Goal: Book appointment/travel/reservation

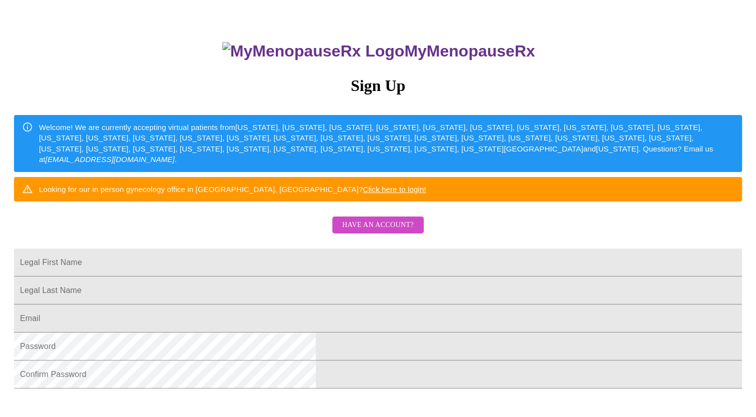
scroll to position [100, 0]
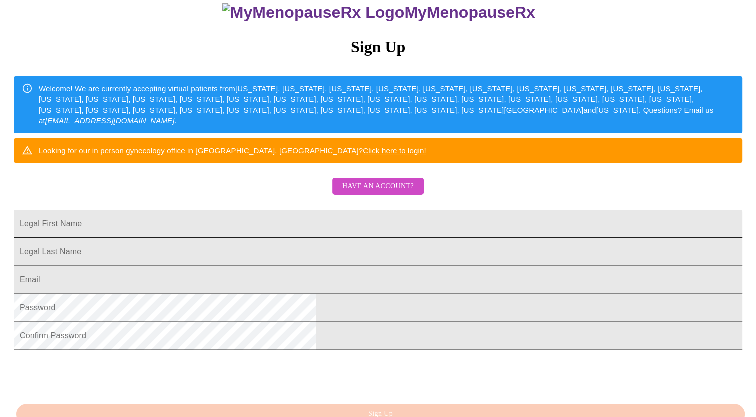
click at [336, 238] on input "Legal First Name" at bounding box center [378, 224] width 728 height 28
type input "[PERSON_NAME]"
click at [362, 266] on input "Legal First Name" at bounding box center [378, 252] width 728 height 28
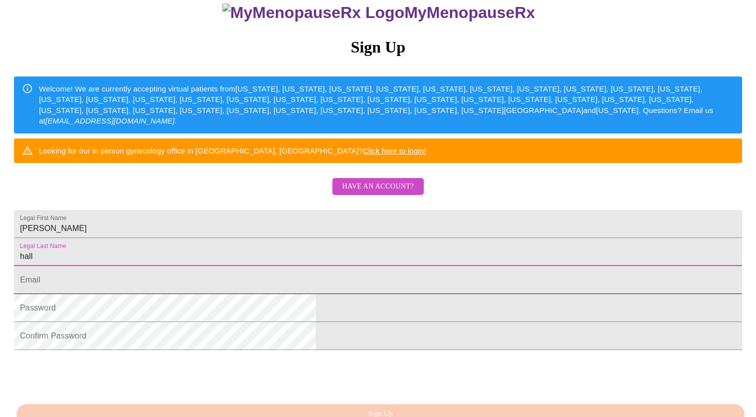
type input "hall"
click at [369, 294] on input "Legal First Name" at bounding box center [378, 280] width 728 height 28
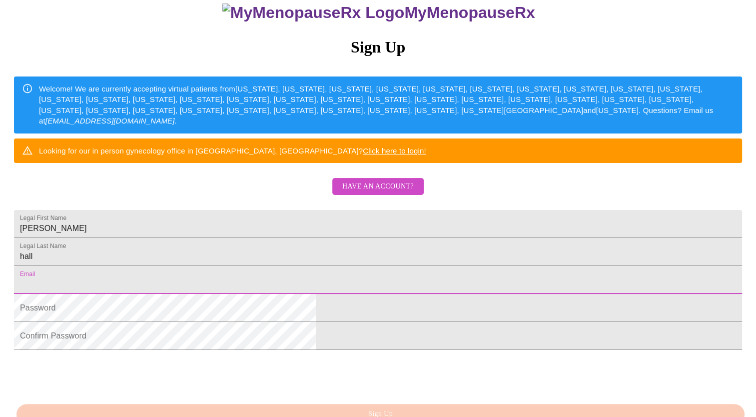
type input "[EMAIL_ADDRESS][DOMAIN_NAME]"
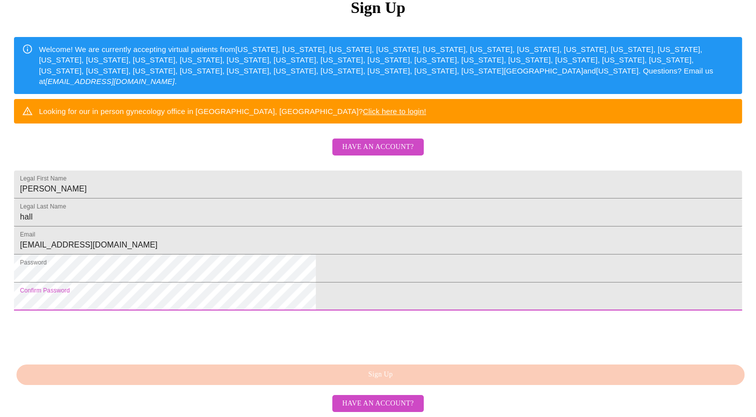
scroll to position [216, 0]
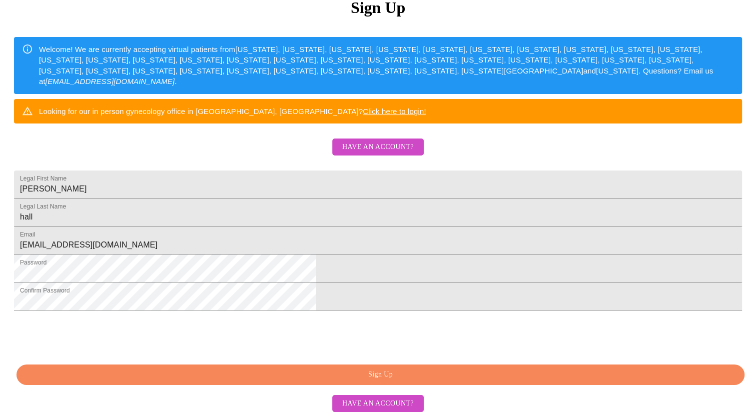
click at [305, 373] on span "Sign Up" at bounding box center [380, 374] width 705 height 12
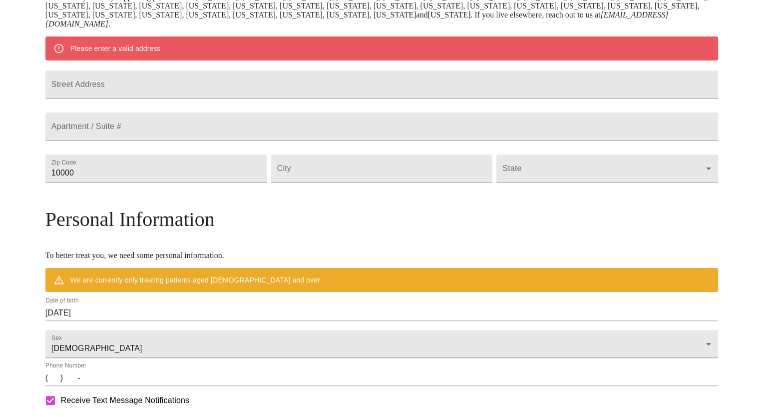
scroll to position [177, 0]
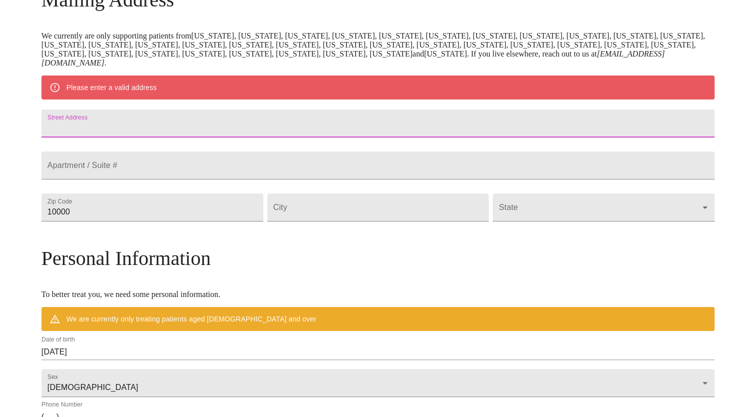
click at [193, 128] on input "Street Address" at bounding box center [377, 123] width 673 height 28
type input "[STREET_ADDRESS]"
click at [192, 179] on input "Street Address" at bounding box center [377, 165] width 673 height 28
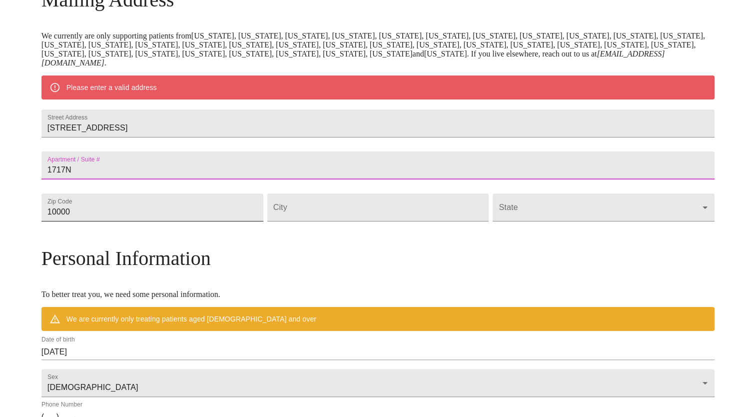
type input "1717N"
click at [221, 221] on input "10000" at bounding box center [152, 207] width 222 height 28
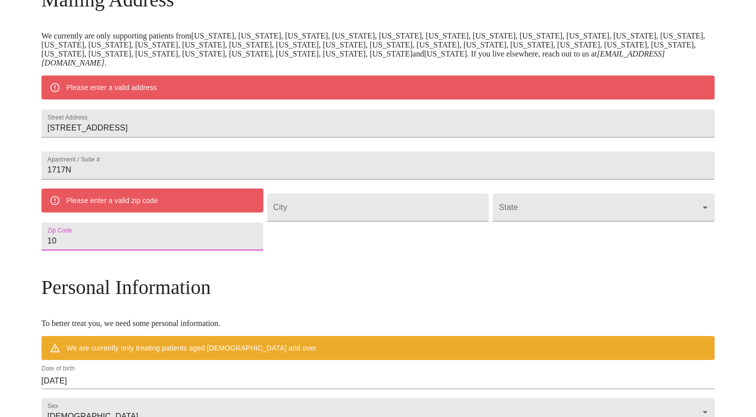
type input "1"
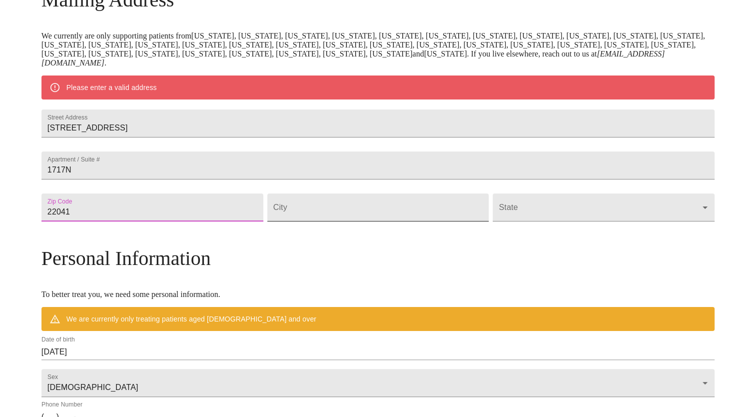
type input "22041"
click at [346, 221] on input "Street Address" at bounding box center [378, 207] width 222 height 28
type input "falls church"
click at [602, 229] on body "MyMenopauseRx Welcome to MyMenopauseRx Since it's your first time here, you'll …" at bounding box center [378, 221] width 748 height 788
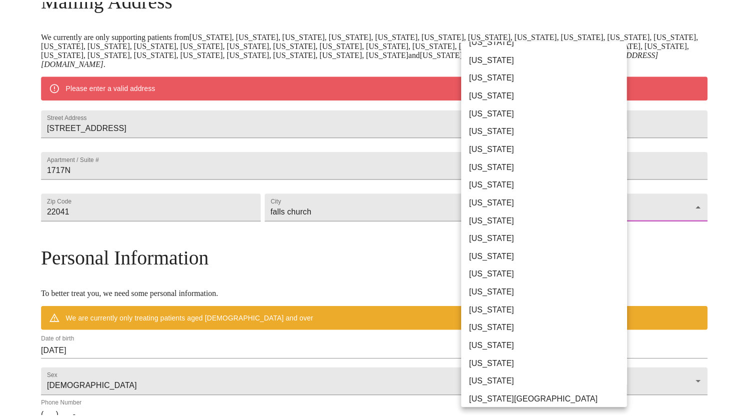
scroll to position [556, 0]
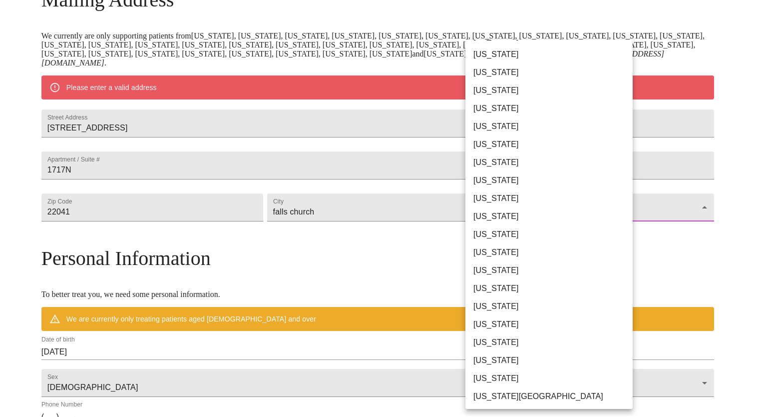
click at [489, 310] on li "[US_STATE]" at bounding box center [553, 306] width 175 height 18
type input "[US_STATE]"
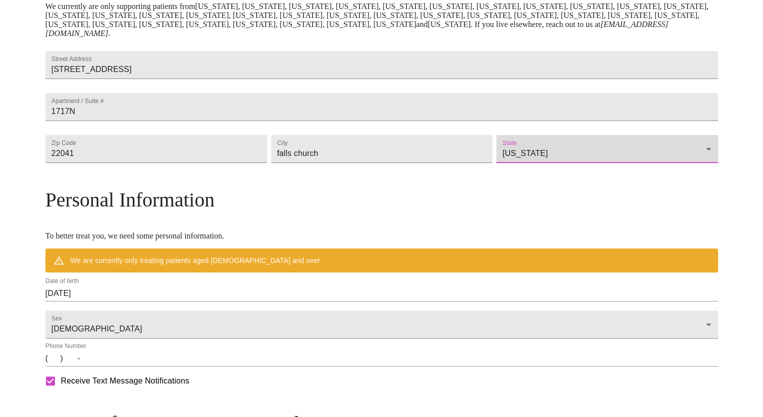
scroll to position [277, 0]
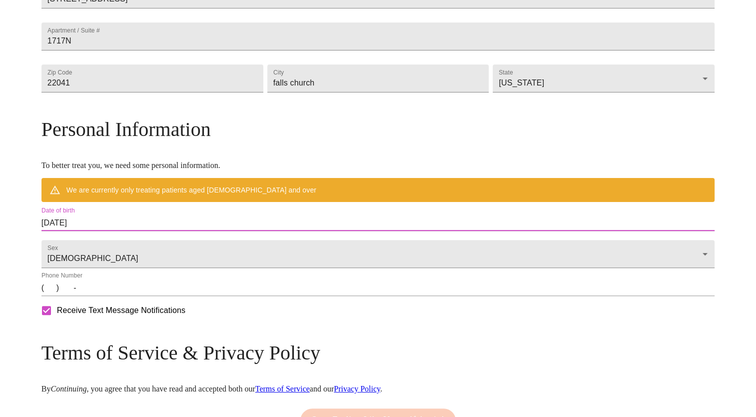
drag, startPoint x: 172, startPoint y: 247, endPoint x: 114, endPoint y: 248, distance: 57.5
click at [114, 248] on div "MyMenopauseRx Welcome to MyMenopauseRx Since it's your first time here, you'll …" at bounding box center [377, 106] width 673 height 759
click at [217, 231] on input "[DATE]" at bounding box center [377, 223] width 673 height 16
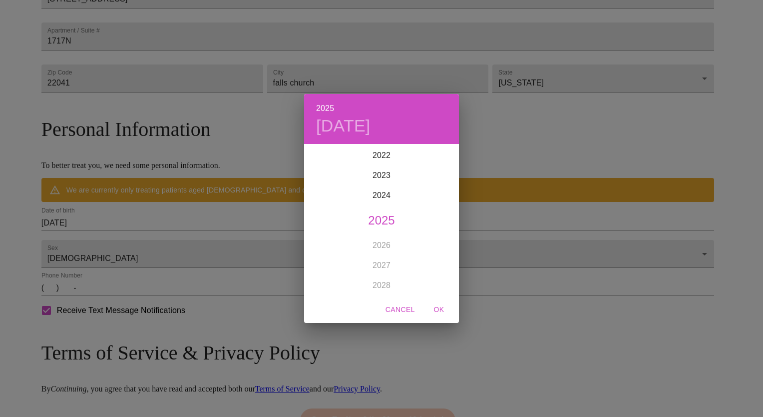
scroll to position [2258, 0]
click at [187, 253] on div "2025 [DATE] 1900 1901 1902 1903 1904 1905 1906 1907 1908 1909 1910 1911 1912 19…" at bounding box center [381, 208] width 763 height 417
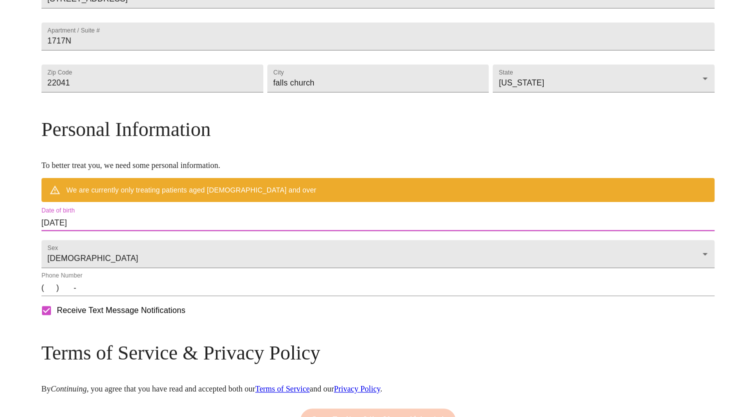
drag, startPoint x: 187, startPoint y: 253, endPoint x: 222, endPoint y: 245, distance: 35.9
click at [222, 231] on input "[DATE]" at bounding box center [377, 223] width 673 height 16
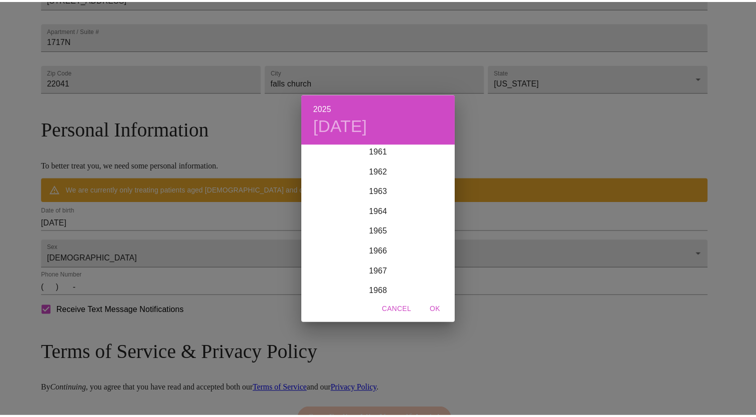
scroll to position [1259, 0]
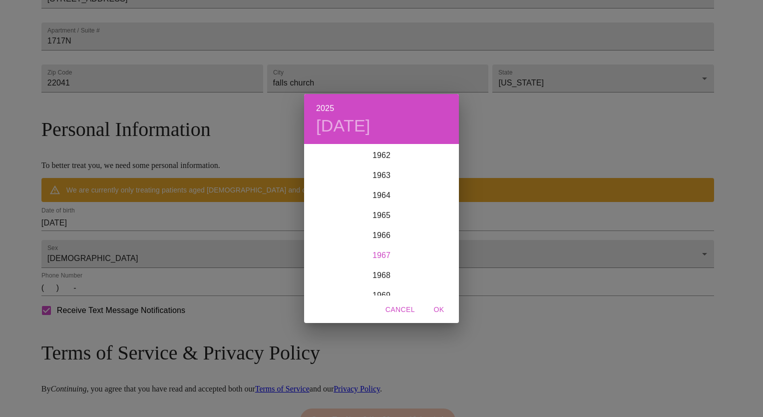
click at [380, 257] on div "1967" at bounding box center [381, 255] width 155 height 20
click at [378, 206] on div "May" at bounding box center [381, 201] width 51 height 37
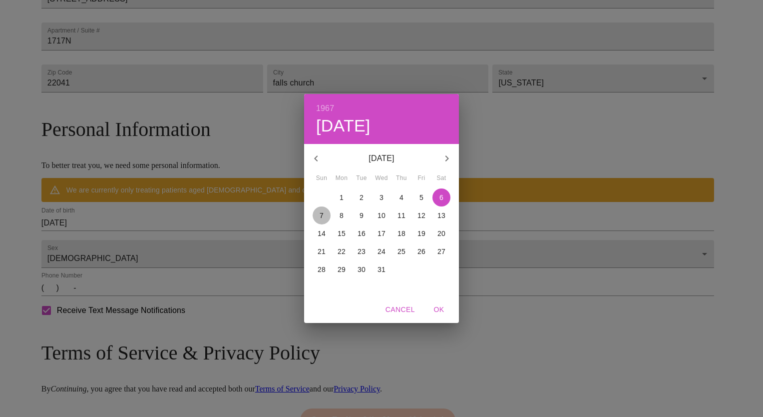
click at [323, 215] on p "7" at bounding box center [322, 215] width 4 height 10
click at [444, 314] on span "OK" at bounding box center [439, 309] width 24 height 12
type input "[DATE]"
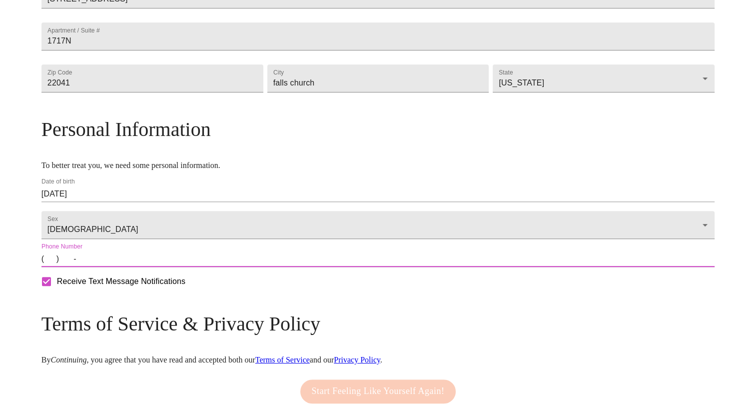
click at [130, 267] on input "(   )    -" at bounding box center [377, 259] width 673 height 16
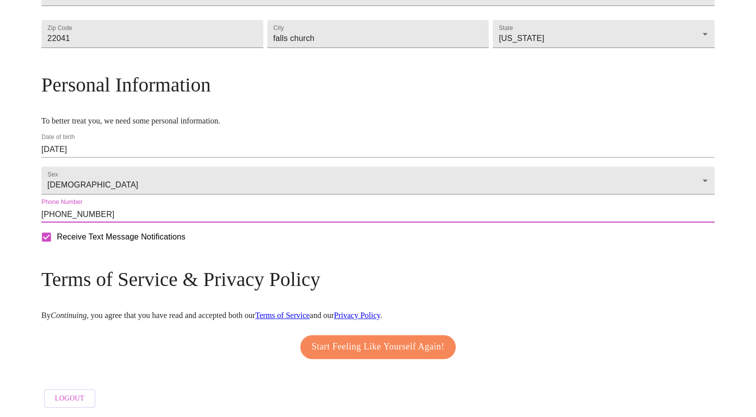
scroll to position [352, 0]
type input "[PHONE_NUMBER]"
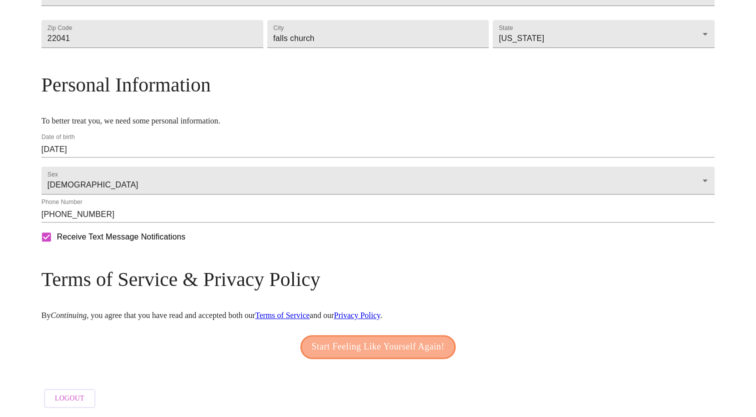
click at [398, 347] on span "Start Feeling Like Yourself Again!" at bounding box center [378, 347] width 133 height 16
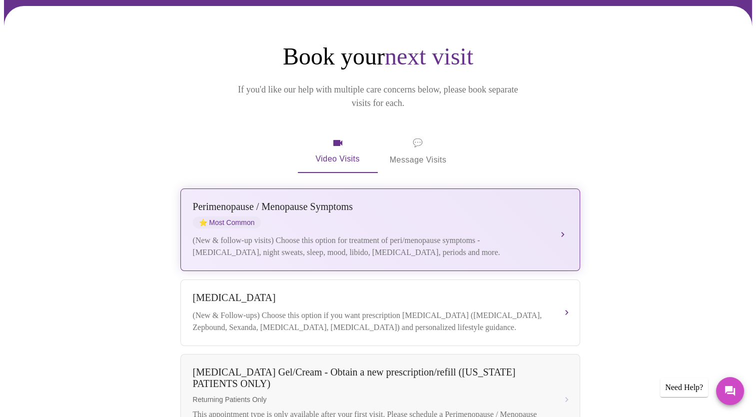
scroll to position [100, 0]
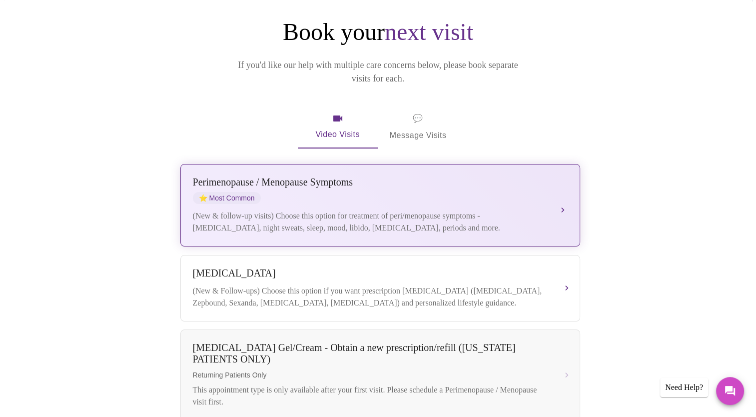
click at [562, 201] on div "[MEDICAL_DATA] / Menopause Symptoms ⭐ Most Common (New & follow-up visits) Choo…" at bounding box center [380, 204] width 375 height 57
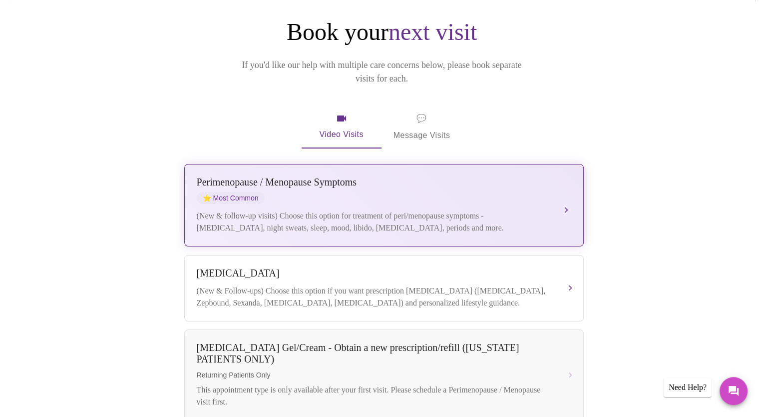
scroll to position [0, 0]
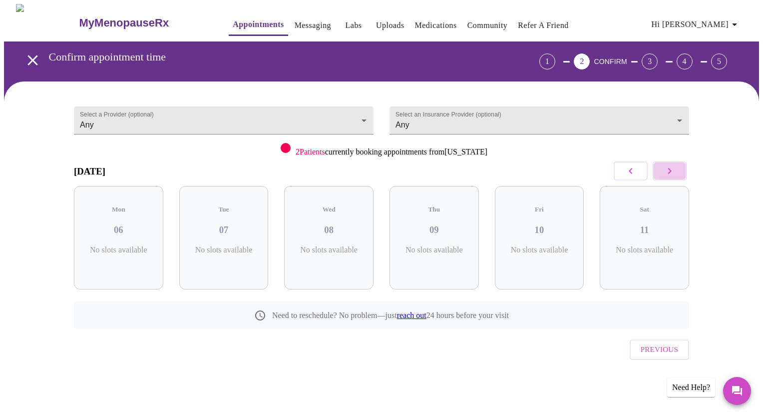
click at [683, 172] on button "button" at bounding box center [670, 170] width 34 height 19
click at [308, 127] on body "MyMenopauseRx Appointments Messaging Labs Uploads Medications Community Refer a…" at bounding box center [381, 207] width 755 height 406
click at [223, 157] on div at bounding box center [381, 208] width 763 height 417
click at [682, 170] on button "button" at bounding box center [670, 170] width 34 height 19
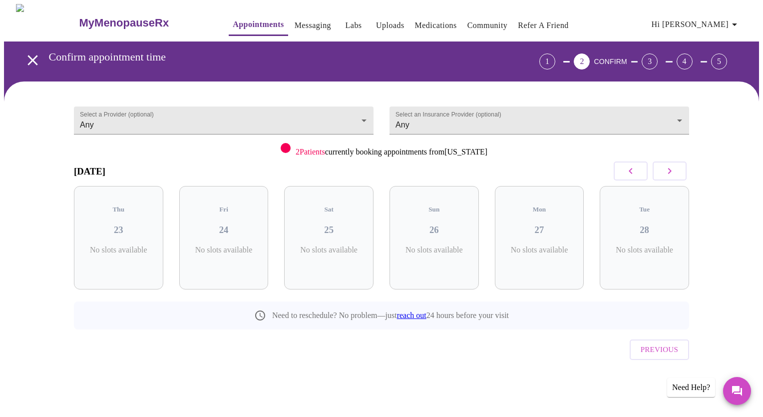
click at [682, 170] on button "button" at bounding box center [670, 170] width 34 height 19
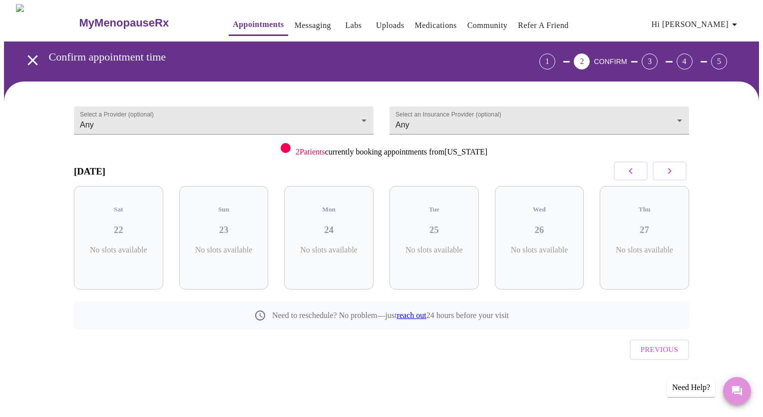
click at [729, 389] on button "Messages" at bounding box center [737, 391] width 28 height 28
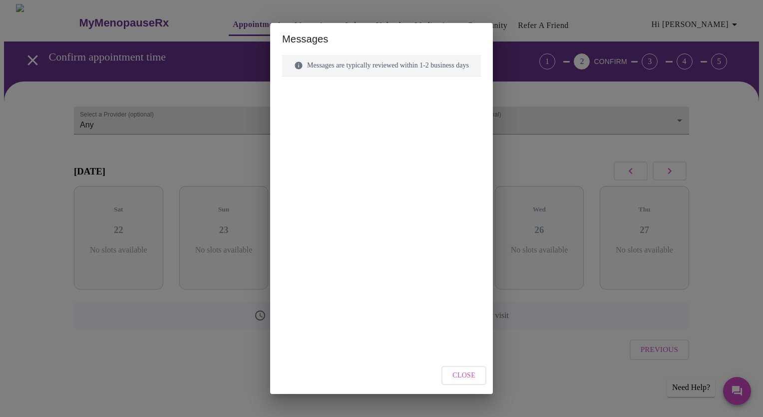
click at [476, 381] on span "Close" at bounding box center [464, 375] width 23 height 12
